Goal: Information Seeking & Learning: Understand process/instructions

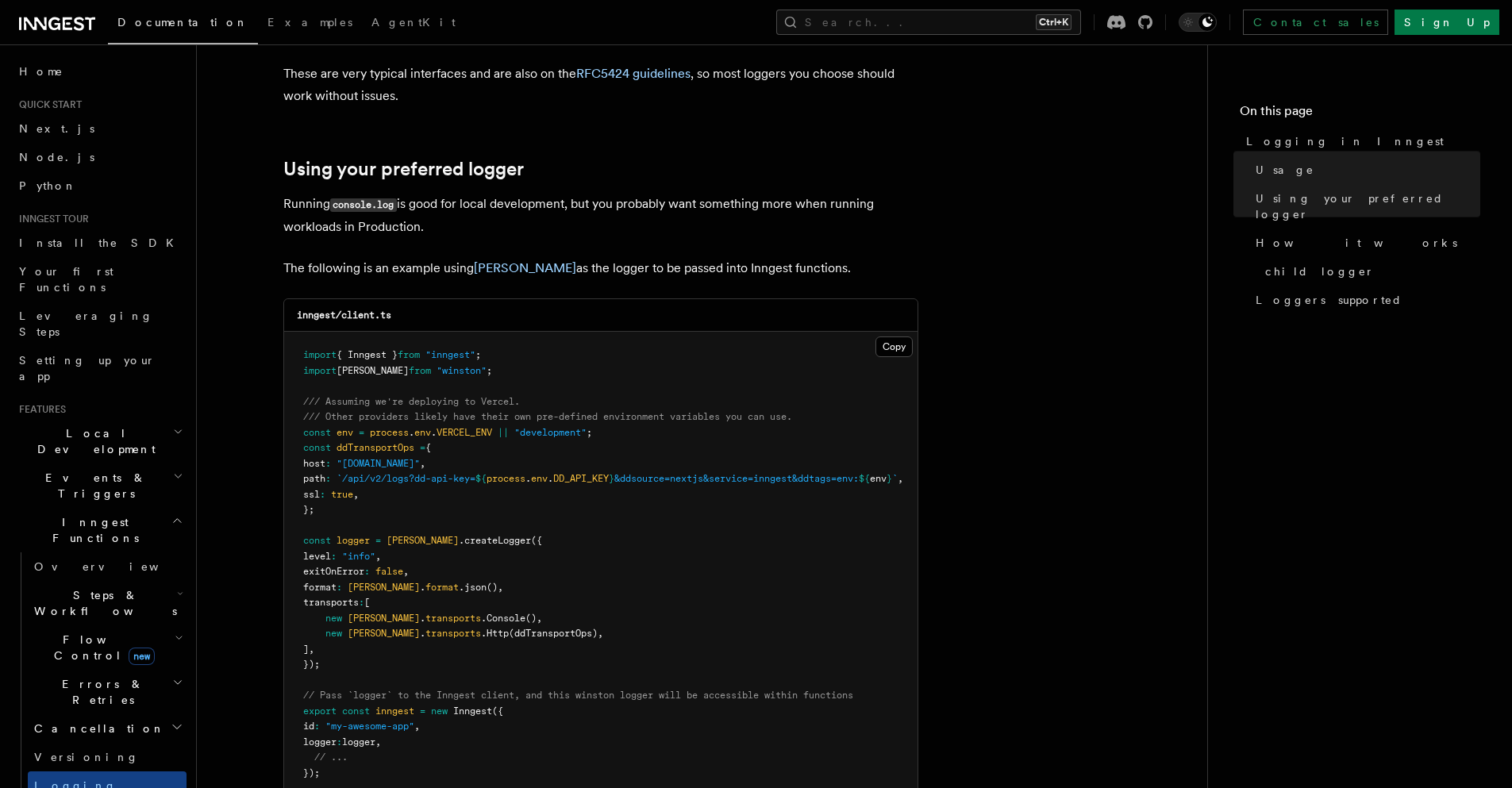
scroll to position [1047, 0]
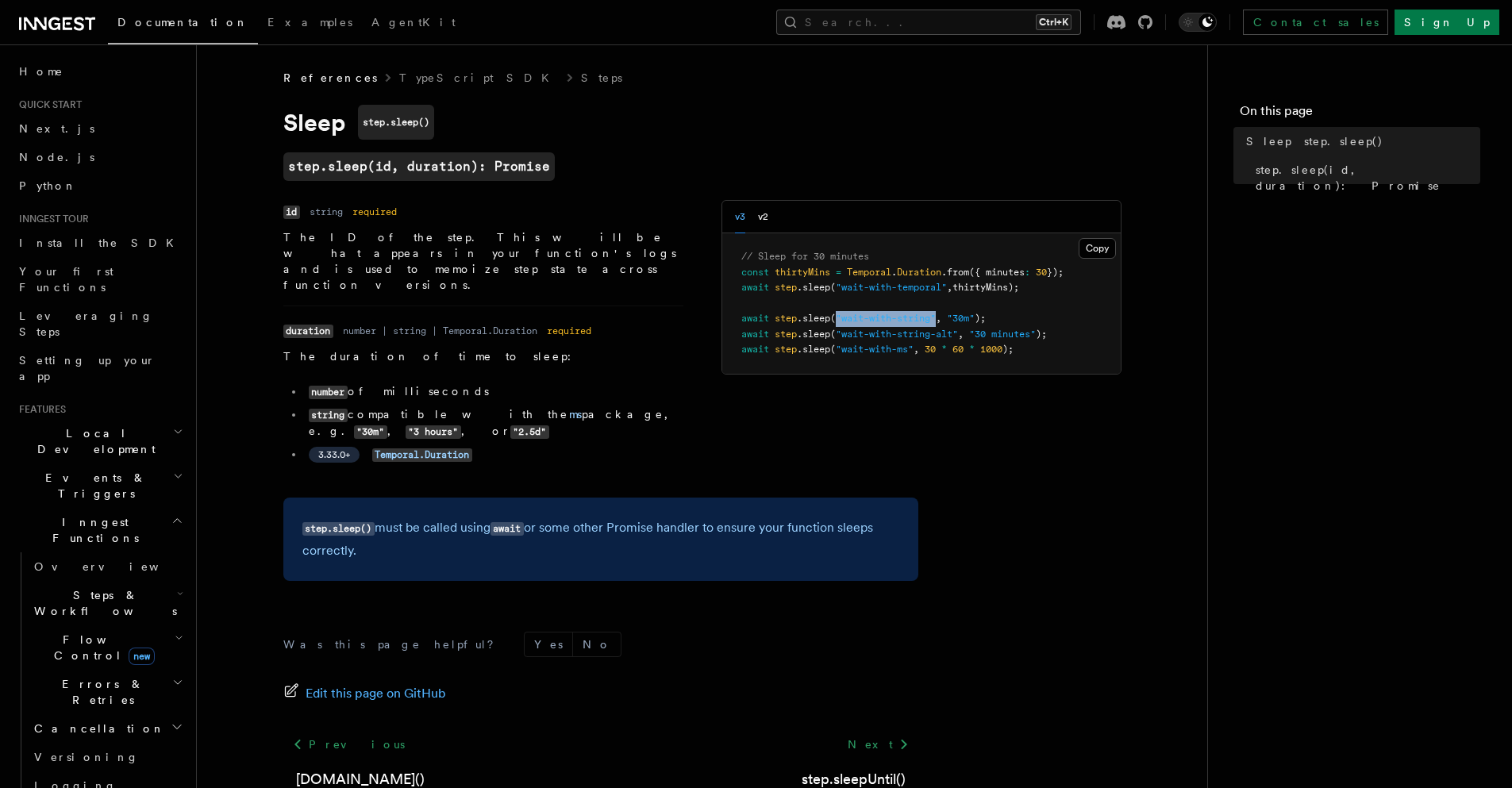
drag, startPoint x: 841, startPoint y: 322, endPoint x: 940, endPoint y: 323, distance: 99.0
click at [942, 322] on span "await step .sleep ( "wait-with-string" , "30m" );" at bounding box center [863, 318] width 244 height 11
copy span ""wait-with-string""
click at [381, 449] on code "Temporal.Duration" at bounding box center [422, 455] width 100 height 14
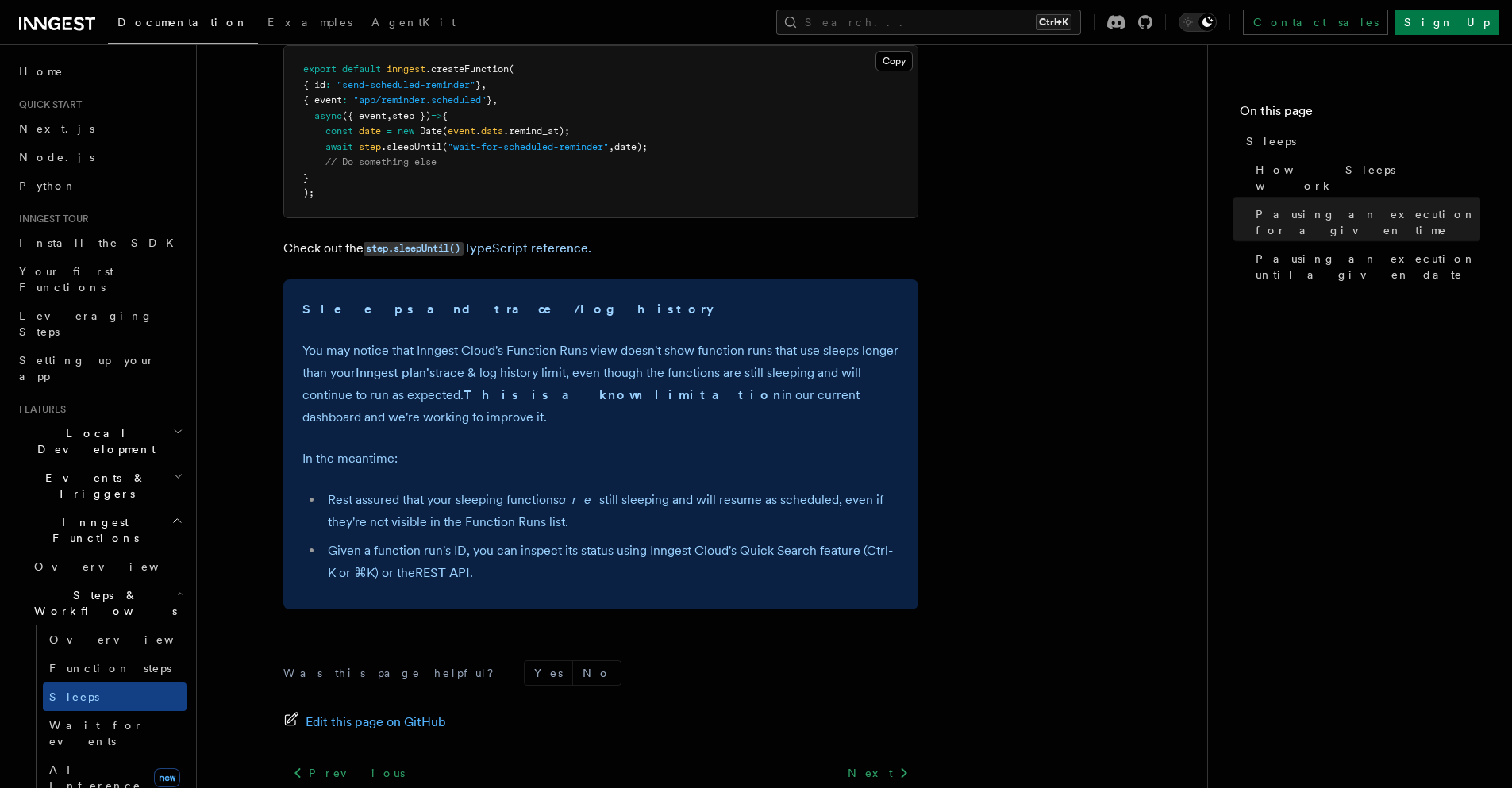
scroll to position [1137, 0]
